Goal: Transaction & Acquisition: Purchase product/service

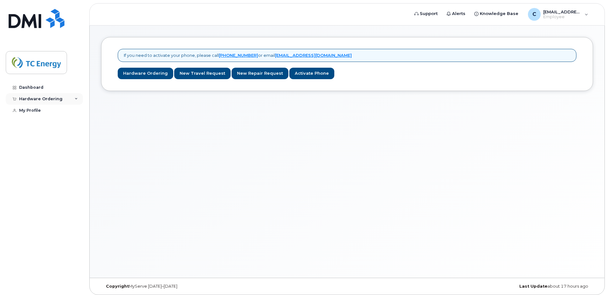
click at [81, 100] on div "Hardware Ordering" at bounding box center [44, 98] width 77 height 11
click at [44, 114] on link "My Orders" at bounding box center [50, 111] width 66 height 12
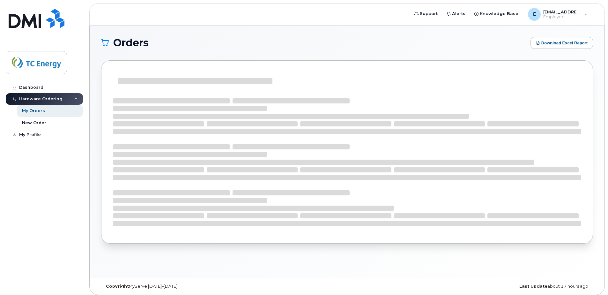
click at [76, 98] on icon at bounding box center [76, 98] width 3 height 3
click at [40, 67] on img at bounding box center [36, 62] width 49 height 18
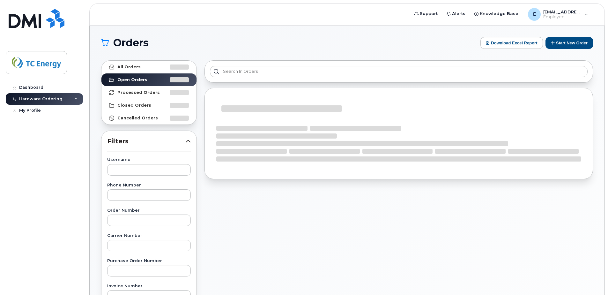
click at [78, 99] on div "Hardware Ordering" at bounding box center [44, 98] width 77 height 11
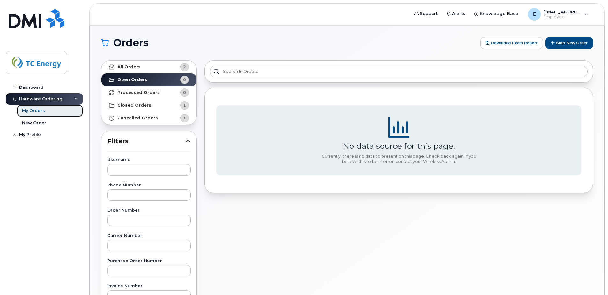
click at [34, 113] on div "My Orders" at bounding box center [33, 111] width 23 height 6
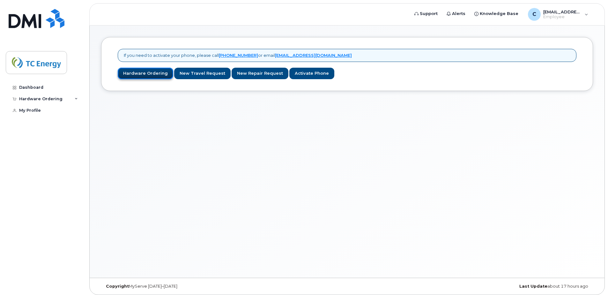
click at [137, 77] on link "Hardware Ordering" at bounding box center [145, 74] width 55 height 12
click at [156, 73] on link "Hardware Ordering" at bounding box center [145, 74] width 55 height 12
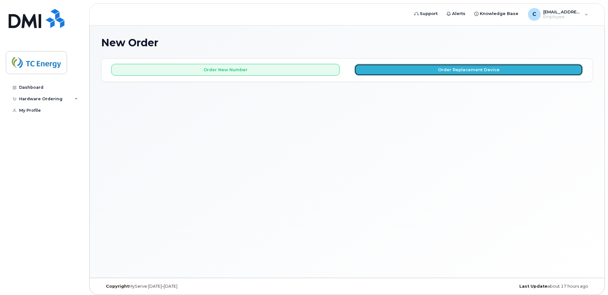
click at [459, 72] on button "Order Replacement Device" at bounding box center [468, 70] width 228 height 12
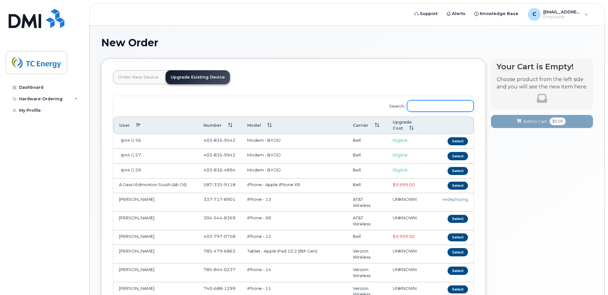
click at [422, 107] on input "Search:" at bounding box center [440, 105] width 67 height 11
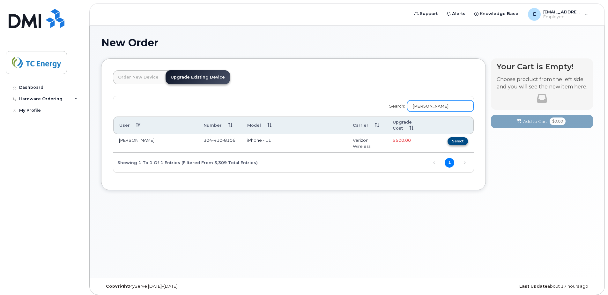
type input "cory henson"
click at [461, 141] on button "Select" at bounding box center [457, 141] width 20 height 8
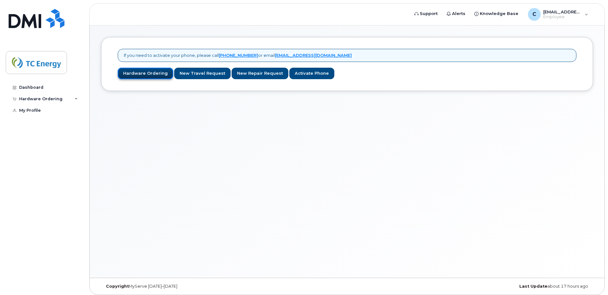
click at [155, 75] on link "Hardware Ordering" at bounding box center [145, 74] width 55 height 12
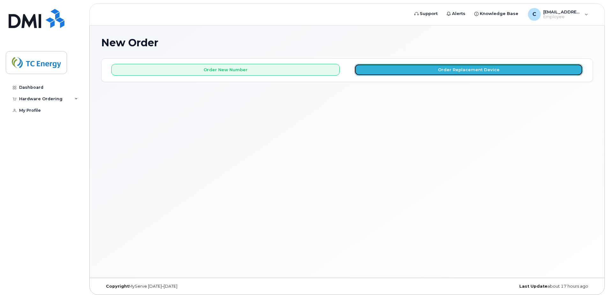
click at [504, 70] on button "Order Replacement Device" at bounding box center [468, 70] width 228 height 12
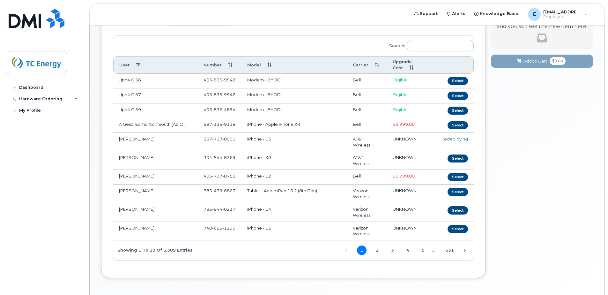
scroll to position [74, 0]
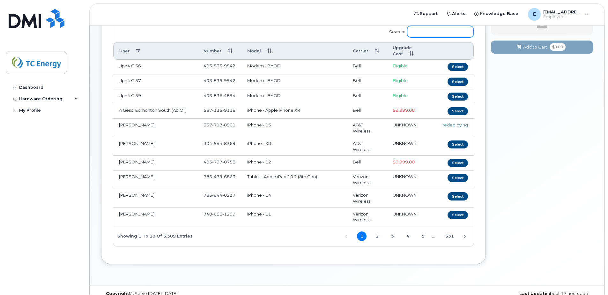
click at [440, 36] on input "Search:" at bounding box center [440, 31] width 67 height 11
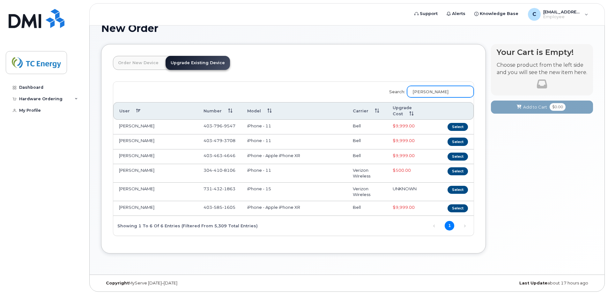
scroll to position [3, 0]
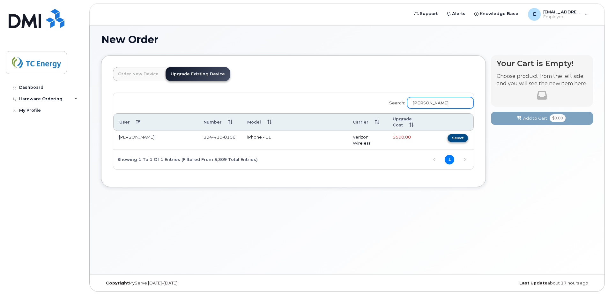
type input "cory Henson"
click at [458, 138] on button "Select" at bounding box center [457, 138] width 20 height 8
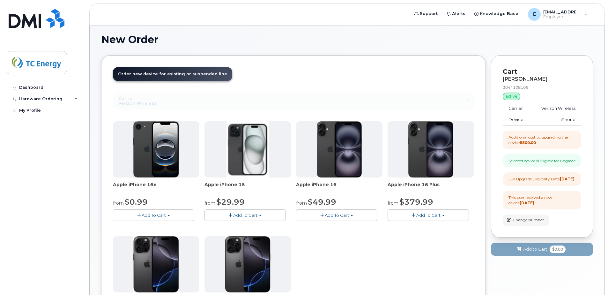
click at [348, 216] on span "Add To Cart" at bounding box center [337, 214] width 24 height 5
click at [376, 70] on header "Order New Device Upgrade Existing Device Order new device and new line Order ne…" at bounding box center [293, 80] width 361 height 26
click at [354, 216] on button "Add To Cart" at bounding box center [336, 214] width 81 height 11
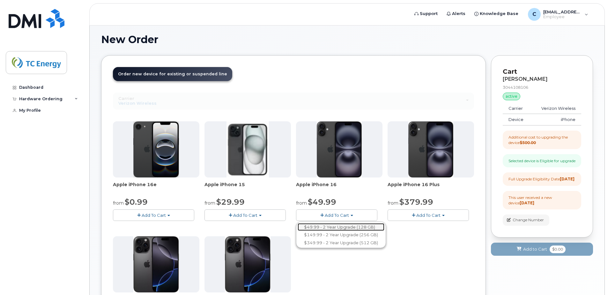
click at [331, 225] on link "$49.99 - 2 Year Upgrade (128 GB)" at bounding box center [340, 227] width 87 height 8
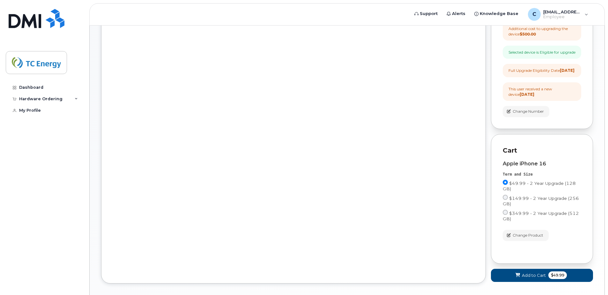
scroll to position [152, 0]
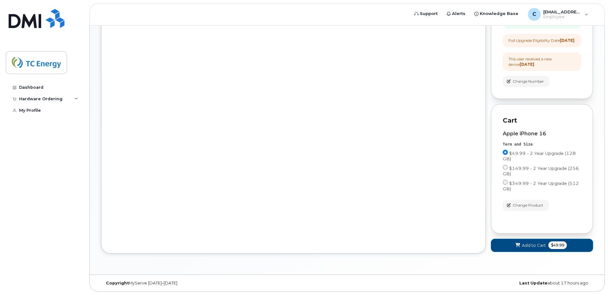
click at [525, 247] on span "Add to Cart" at bounding box center [534, 245] width 24 height 6
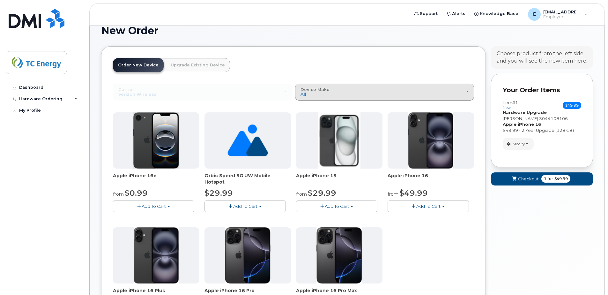
scroll to position [0, 0]
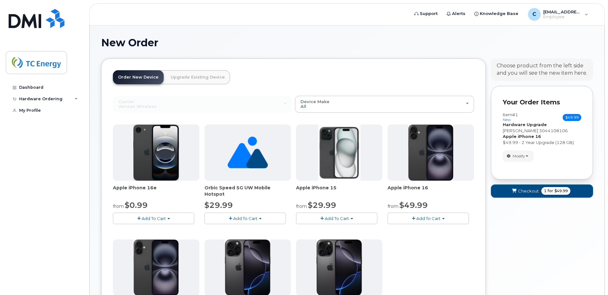
click at [534, 191] on span "Checkout" at bounding box center [528, 191] width 21 height 6
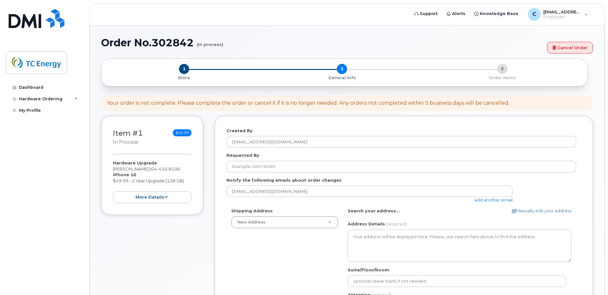
select select
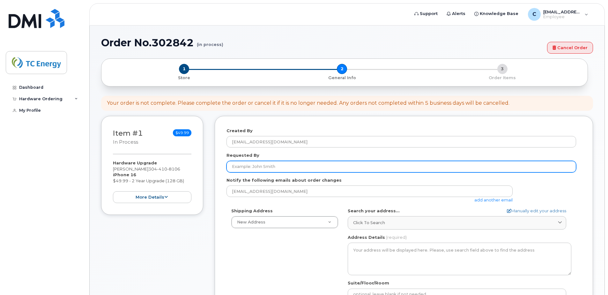
click at [293, 168] on input "Requested By" at bounding box center [400, 166] width 349 height 11
type input "[PERSON_NAME]"
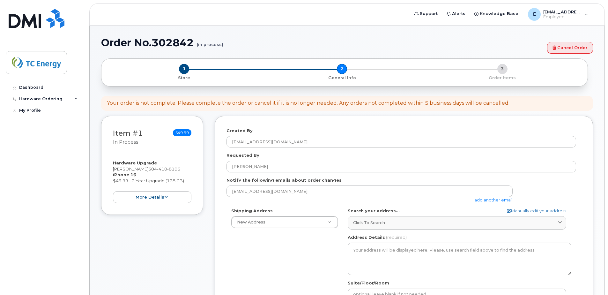
drag, startPoint x: 228, startPoint y: 274, endPoint x: 228, endPoint y: 277, distance: 3.2
click at [228, 276] on div "Shipping Address New Address New Address [STREET_ADDRESS][GEOGRAPHIC_DATA][PERS…" at bounding box center [400, 281] width 349 height 146
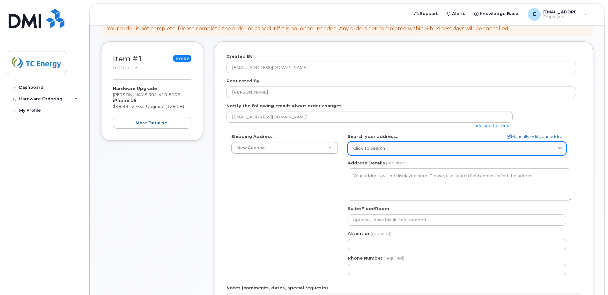
click at [375, 145] on span "Click to search" at bounding box center [369, 148] width 32 height 6
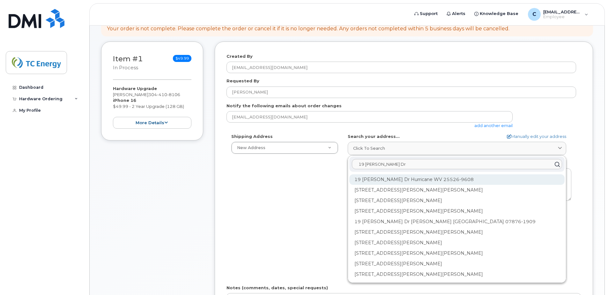
type input "19 [PERSON_NAME] Dr"
click at [449, 181] on div "19 [PERSON_NAME] Dr Hurricane WV 25526-9608" at bounding box center [456, 179] width 215 height 11
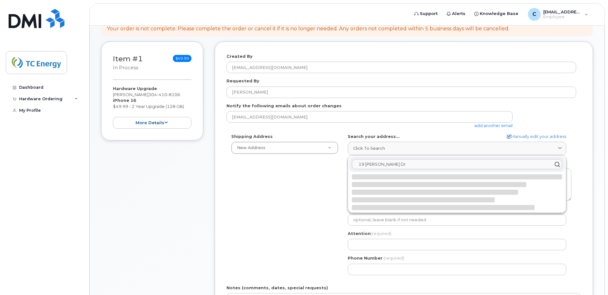
select select
type textarea "19 Carol Dr HURRICANE WV 25526-9608 UNITED STATES"
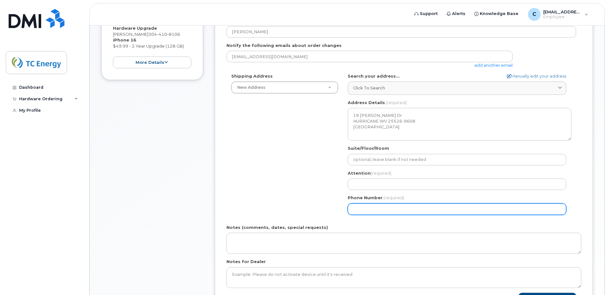
scroll to position [149, 0]
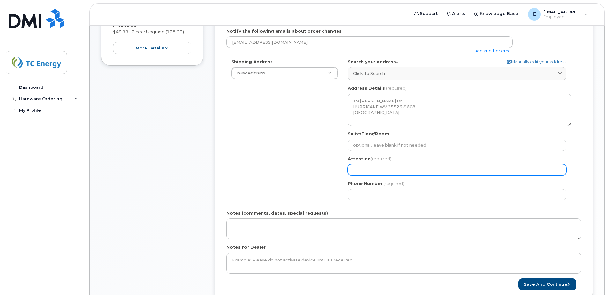
drag, startPoint x: 383, startPoint y: 166, endPoint x: 381, endPoint y: 172, distance: 6.5
click at [383, 166] on input "Attention (required)" at bounding box center [457, 169] width 218 height 11
select select
type input "C"
select select
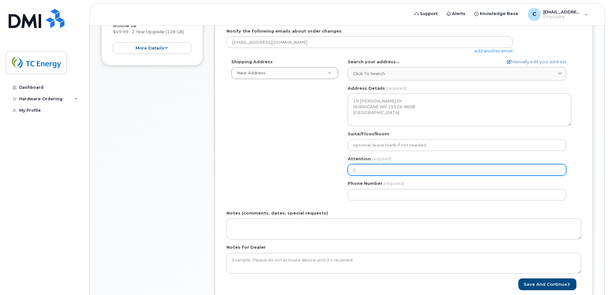
type input "Co"
select select
type input "Cor"
select select
type input "[PERSON_NAME]"
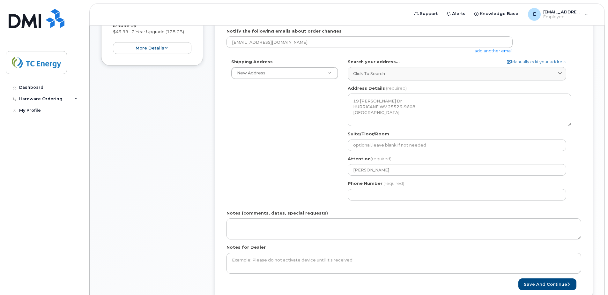
click at [293, 157] on div "Shipping Address New Address New Address 19 Carol Dr US Headquarters (700 Louis…" at bounding box center [400, 132] width 349 height 146
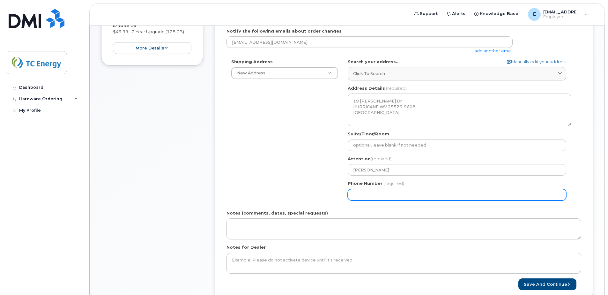
click at [375, 191] on input "Phone Number" at bounding box center [457, 194] width 218 height 11
type input "304"
type input "304410810"
select select
type input "3044108106"
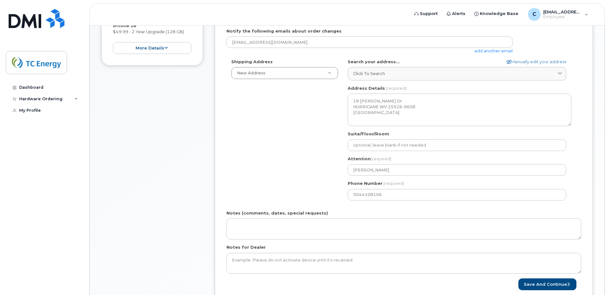
click at [289, 165] on div "Shipping Address New Address New Address 19 Carol Dr US Headquarters (700 Louis…" at bounding box center [400, 132] width 349 height 146
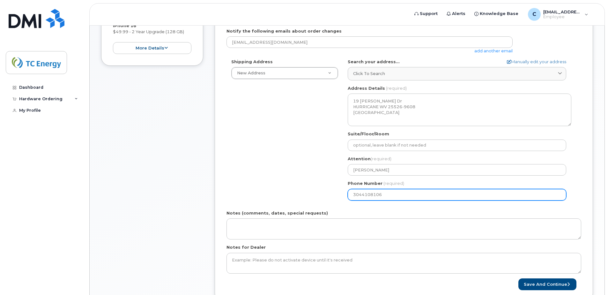
drag, startPoint x: 381, startPoint y: 196, endPoint x: 330, endPoint y: 195, distance: 51.7
click at [330, 195] on div "Shipping Address New Address New Address 19 Carol Dr US Headquarters (700 Louis…" at bounding box center [400, 132] width 349 height 146
select select
type input "304410810"
select select
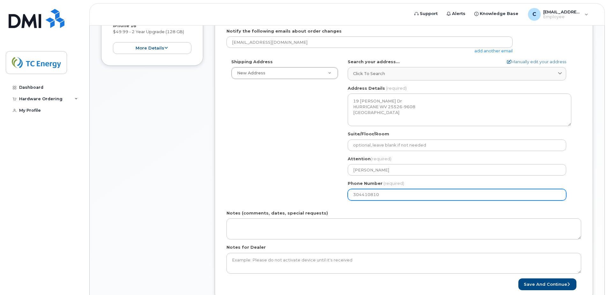
type input "3044108106"
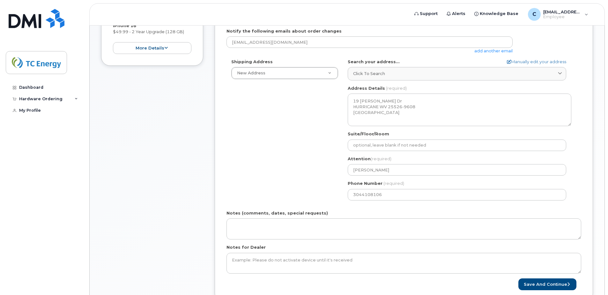
click at [295, 177] on div "Shipping Address New Address New Address 19 Carol Dr US Headquarters (700 Louis…" at bounding box center [400, 132] width 349 height 146
click at [532, 286] on button "Save and Continue" at bounding box center [547, 284] width 58 height 12
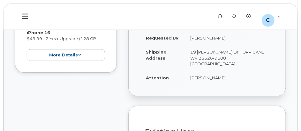
scroll to position [149, 0]
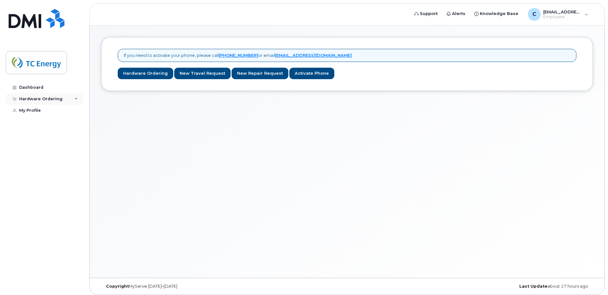
click at [80, 98] on div "Hardware Ordering" at bounding box center [44, 98] width 77 height 11
click at [46, 110] on link "My Orders" at bounding box center [50, 111] width 66 height 12
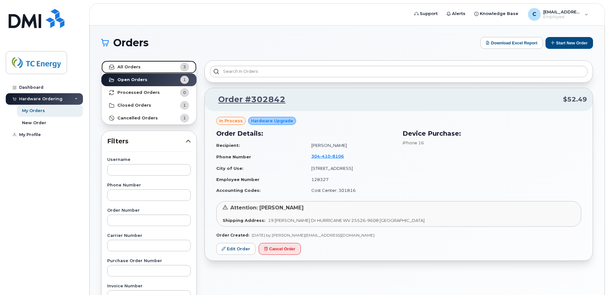
click at [150, 69] on link "All Orders 3" at bounding box center [148, 67] width 95 height 13
